Goal: Navigation & Orientation: Find specific page/section

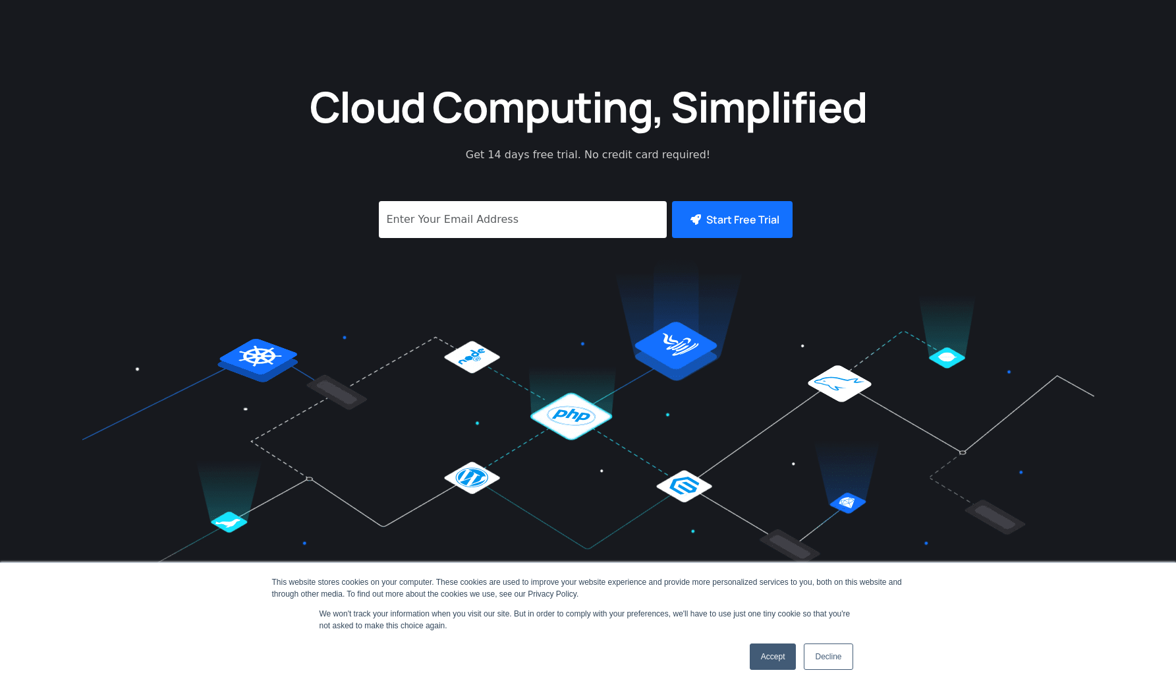
scroll to position [418, 0]
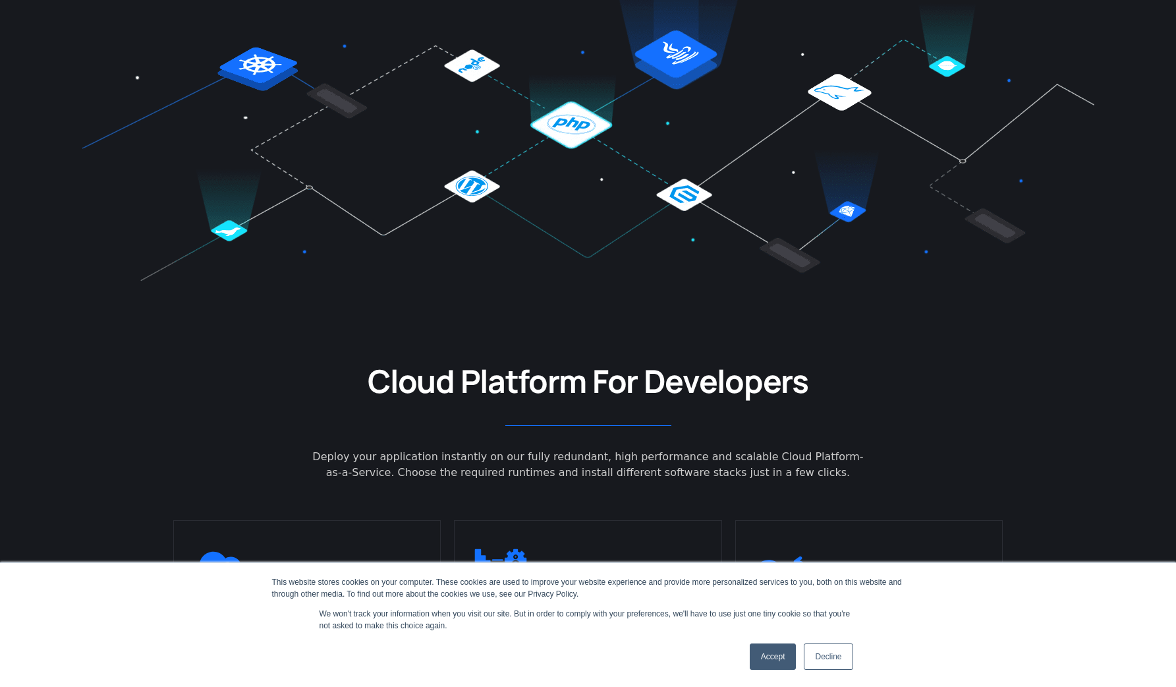
click at [784, 657] on link "Accept" at bounding box center [773, 656] width 47 height 26
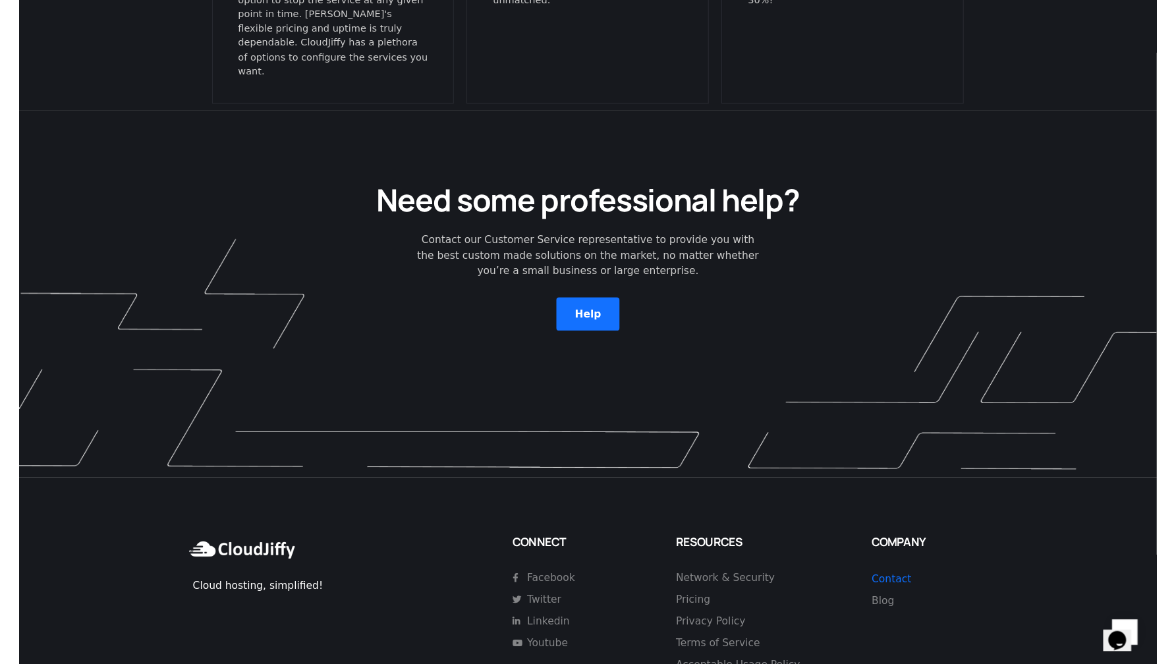
scroll to position [3687, 0]
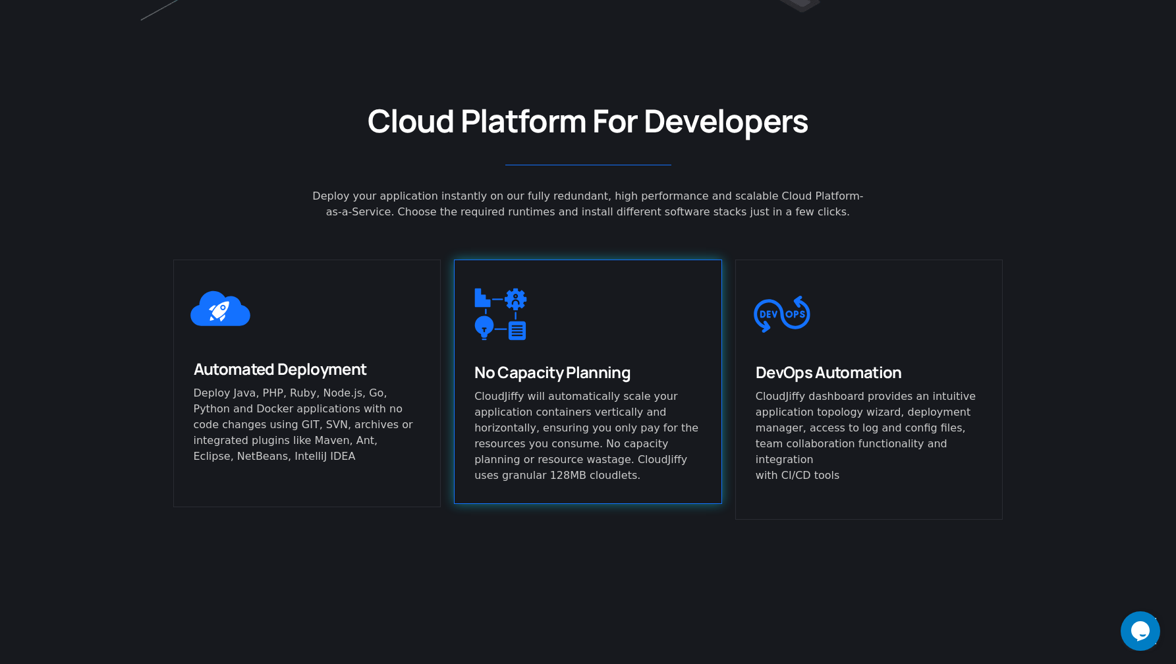
scroll to position [866, 0]
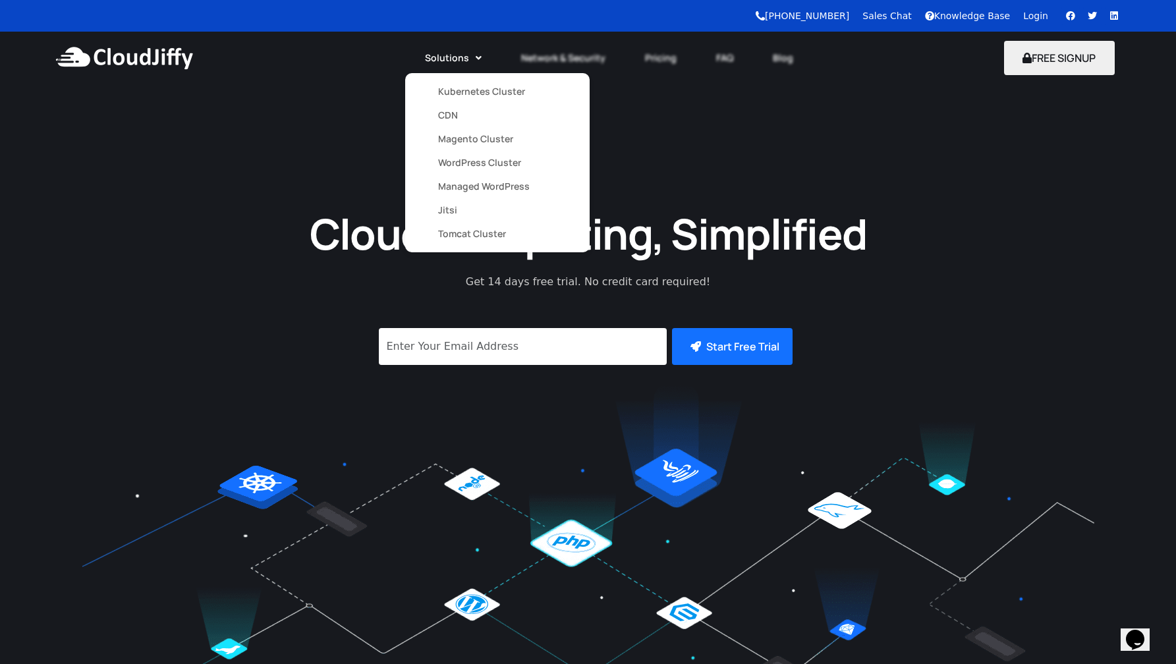
click at [474, 187] on link "Managed WordPress" at bounding box center [497, 187] width 119 height 24
